Goal: Navigation & Orientation: Find specific page/section

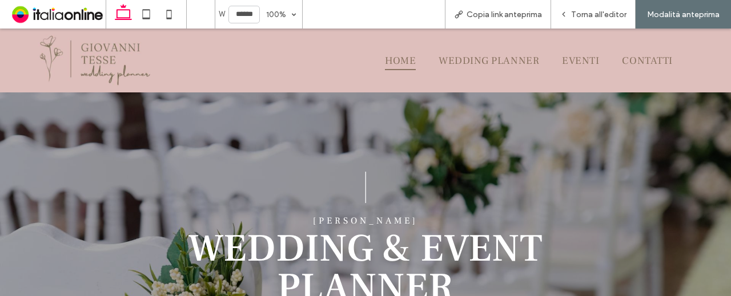
click at [99, 51] on img at bounding box center [98, 60] width 120 height 53
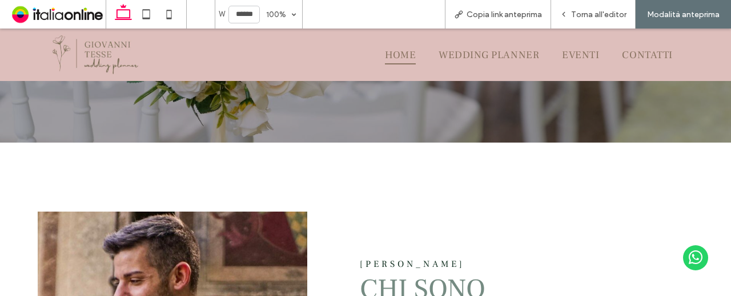
scroll to position [331, 0]
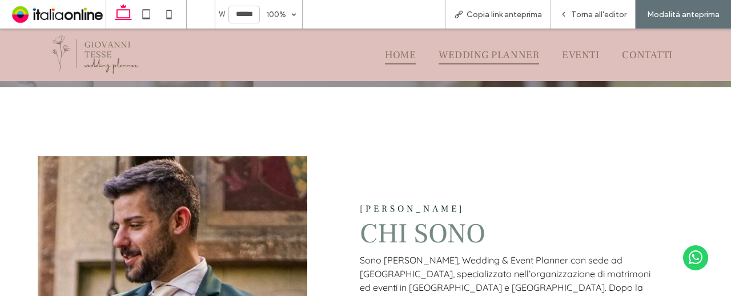
click at [465, 57] on span "WEDDING PLANNER" at bounding box center [488, 54] width 100 height 19
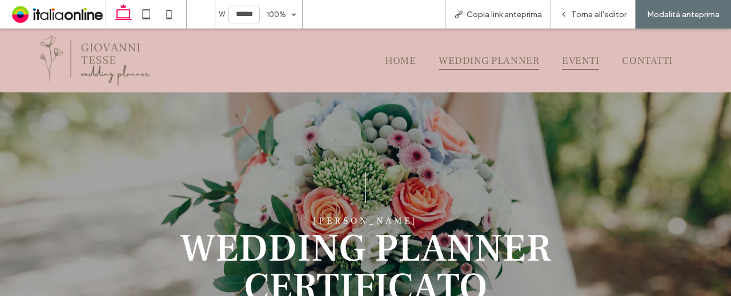
click at [569, 55] on span "EVENTI" at bounding box center [580, 60] width 37 height 19
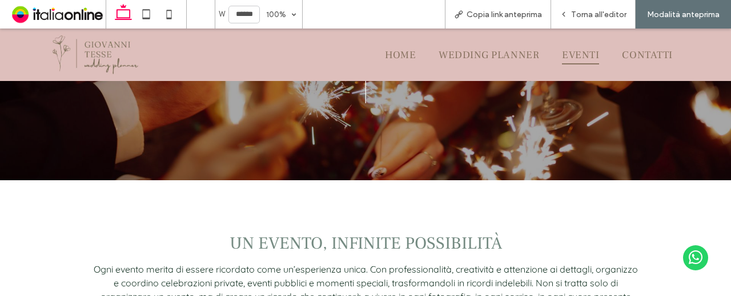
scroll to position [45, 0]
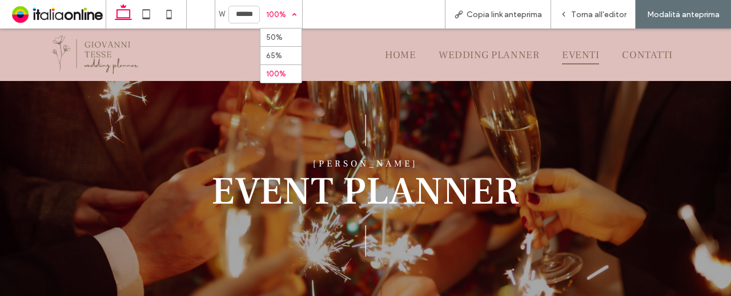
click at [285, 12] on div "100%" at bounding box center [276, 14] width 32 height 29
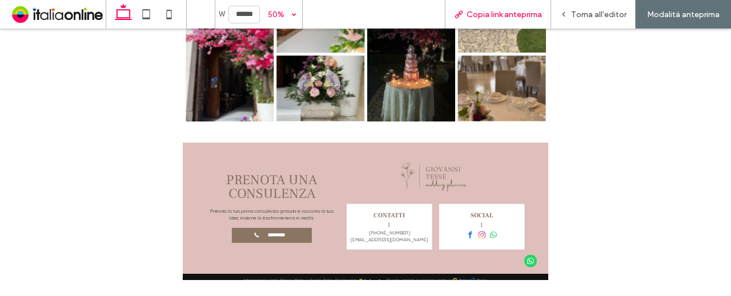
scroll to position [509, 0]
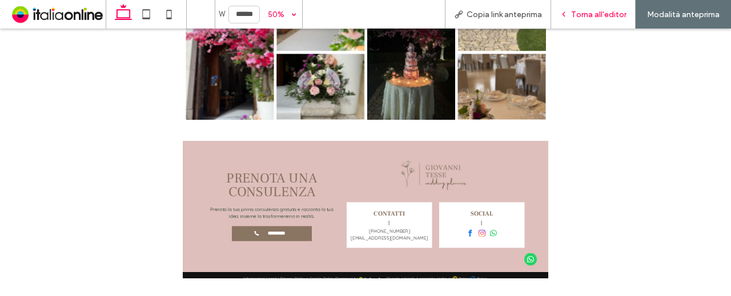
click at [572, 15] on div "Torna all'editor" at bounding box center [593, 15] width 84 height 10
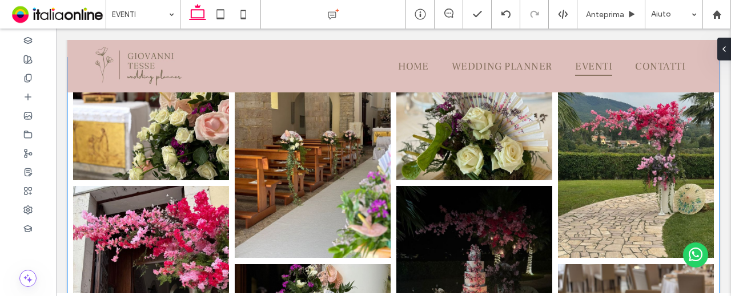
scroll to position [1133, 0]
